Goal: Find specific page/section: Find specific page/section

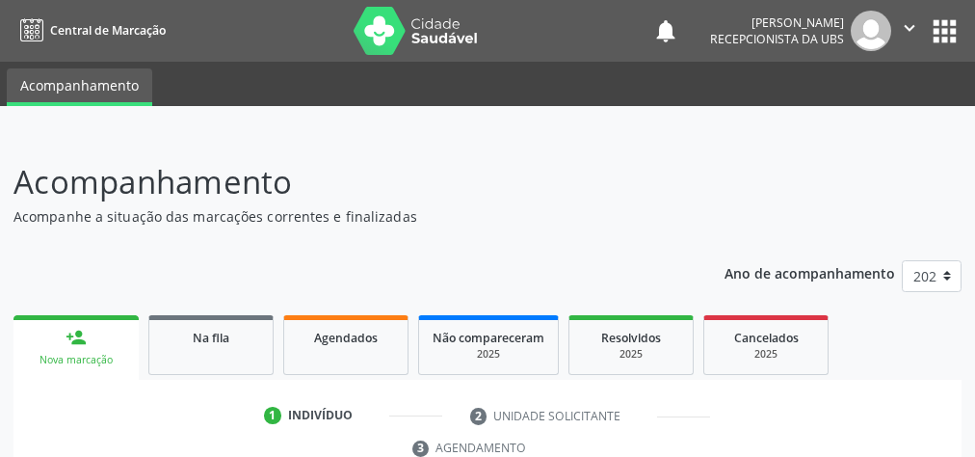
scroll to position [204, 0]
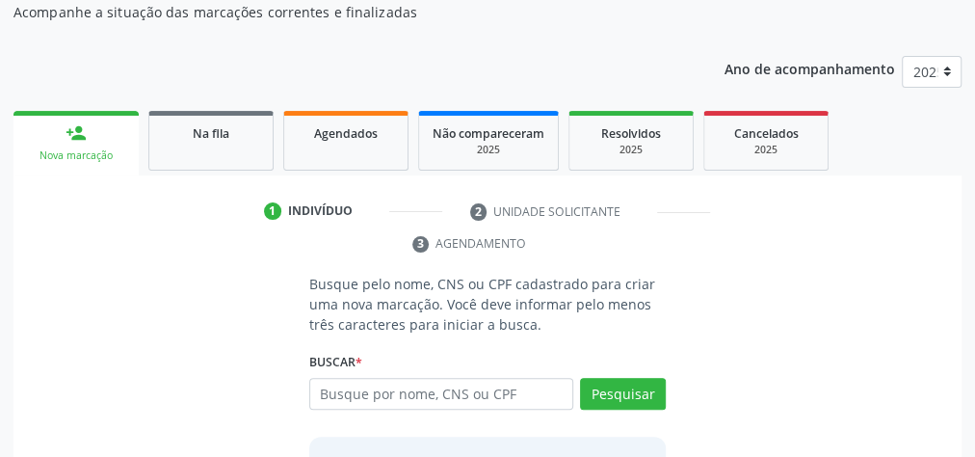
drag, startPoint x: 552, startPoint y: 0, endPoint x: 118, endPoint y: 178, distance: 469.8
click at [118, 178] on div "1 Indivíduo 2 Unidade solicitante 3 Agendamento Busque pelo nome, CNS ou CPF ca…" at bounding box center [487, 389] width 948 height 429
drag, startPoint x: 122, startPoint y: 179, endPoint x: 538, endPoint y: 14, distance: 446.9
click at [538, 14] on p "Acompanhe a situação das marcações correntes e finalizadas" at bounding box center [345, 12] width 664 height 20
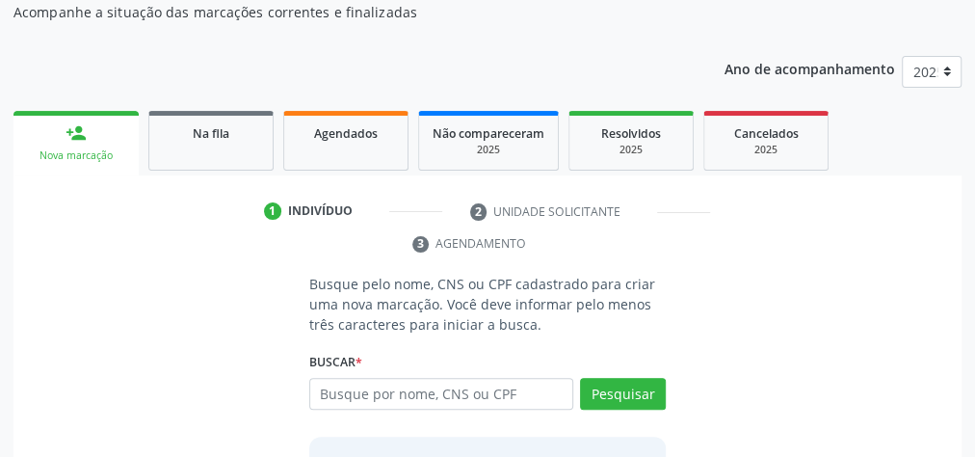
drag, startPoint x: 546, startPoint y: 4, endPoint x: 126, endPoint y: 366, distance: 554.2
click at [126, 366] on div "Busque pelo nome, CNS ou CPF cadastrado para criar uma nova marcação. Você deve…" at bounding box center [487, 432] width 921 height 317
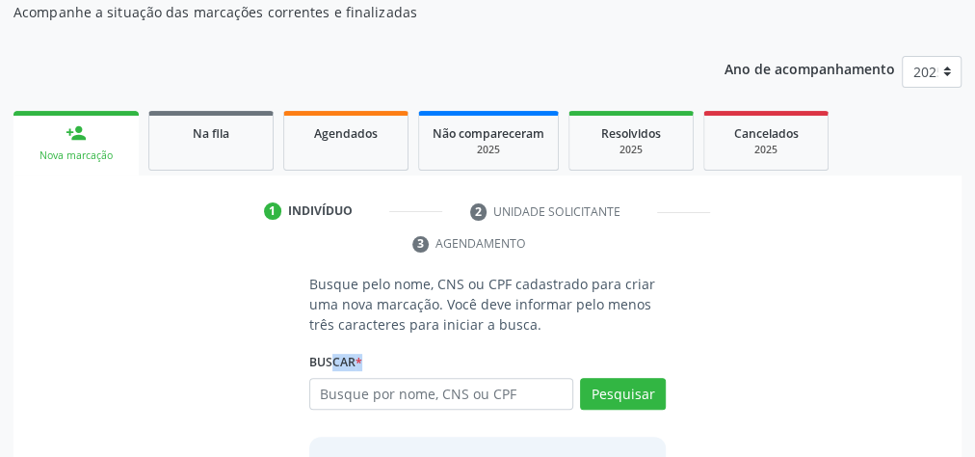
click at [126, 366] on div "Busque pelo nome, CNS ou CPF cadastrado para criar uma nova marcação. Você deve…" at bounding box center [487, 432] width 921 height 317
click at [705, 247] on ul "1 Indivíduo 2 Unidade solicitante 3 Agendamento" at bounding box center [487, 228] width 948 height 65
drag, startPoint x: 688, startPoint y: 316, endPoint x: 615, endPoint y: 67, distance: 259.2
click at [605, 63] on div "Ano de acompanhamento 2025 person_add Nova marcação Na fila Agendados Não compa…" at bounding box center [487, 323] width 948 height 563
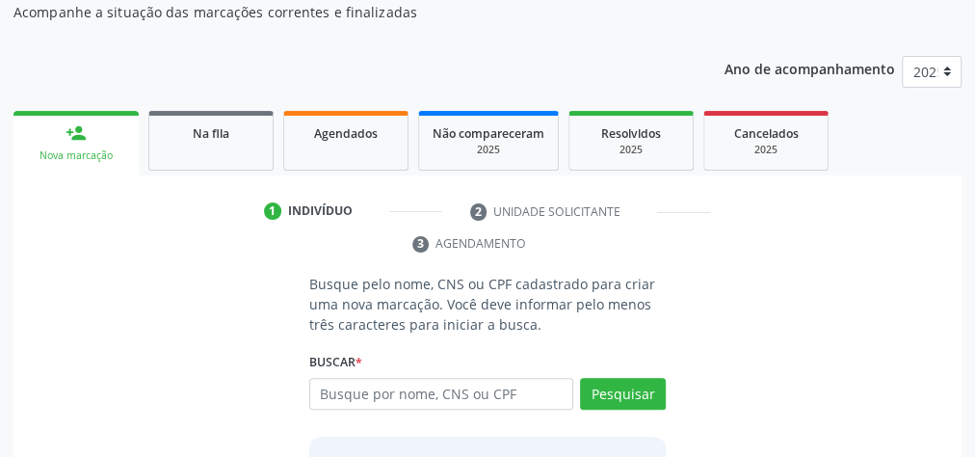
click at [624, 55] on div "Ano de acompanhamento 2025 person_add Nova marcação Na fila Agendados Não compa…" at bounding box center [487, 323] width 948 height 563
click at [628, 56] on div "Ano de acompanhamento 2025 person_add Nova marcação Na fila Agendados Não compa…" at bounding box center [487, 323] width 948 height 563
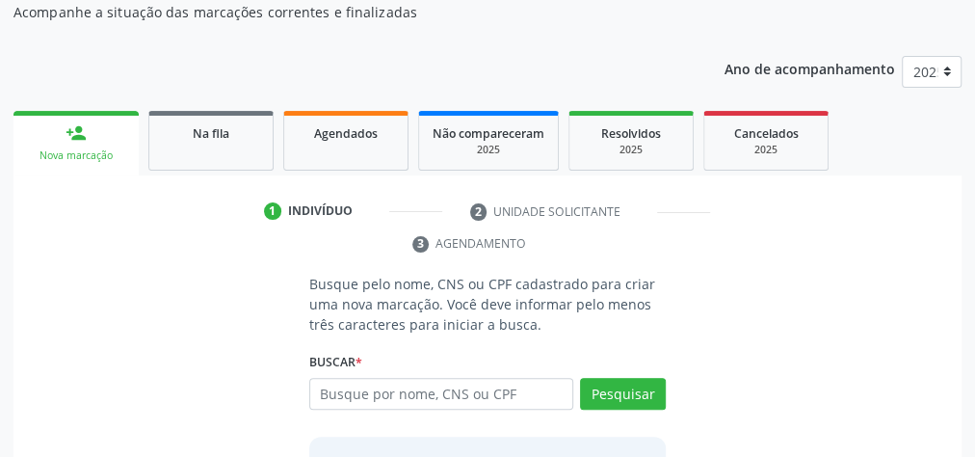
click at [632, 54] on div "Ano de acompanhamento 2025 person_add Nova marcação Na fila Agendados Não compa…" at bounding box center [487, 323] width 948 height 563
drag, startPoint x: 632, startPoint y: 54, endPoint x: 562, endPoint y: 31, distance: 74.1
click at [562, 31] on div "Acompanhamento Acompanhe a situação das marcações correntes e finalizadas Relat…" at bounding box center [487, 279] width 948 height 651
click at [575, 27] on div "Acompanhamento Acompanhe a situação das marcações correntes e finalizadas Relat…" at bounding box center [487, 279] width 948 height 651
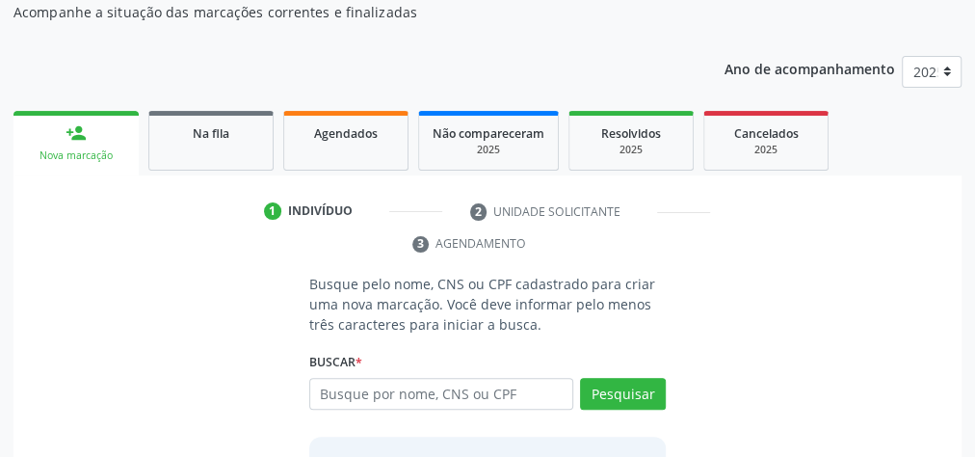
drag, startPoint x: 575, startPoint y: 27, endPoint x: 866, endPoint y: 189, distance: 332.2
click at [866, 189] on div "1 Indivíduo 2 Unidade solicitante 3 Agendamento Busque pelo nome, CNS ou CPF ca…" at bounding box center [487, 389] width 948 height 429
drag, startPoint x: 831, startPoint y: 263, endPoint x: 893, endPoint y: 236, distance: 67.3
click at [893, 235] on ul "1 Indivíduo 2 Unidade solicitante 3 Agendamento" at bounding box center [487, 228] width 948 height 65
